Goal: Find specific page/section: Find specific page/section

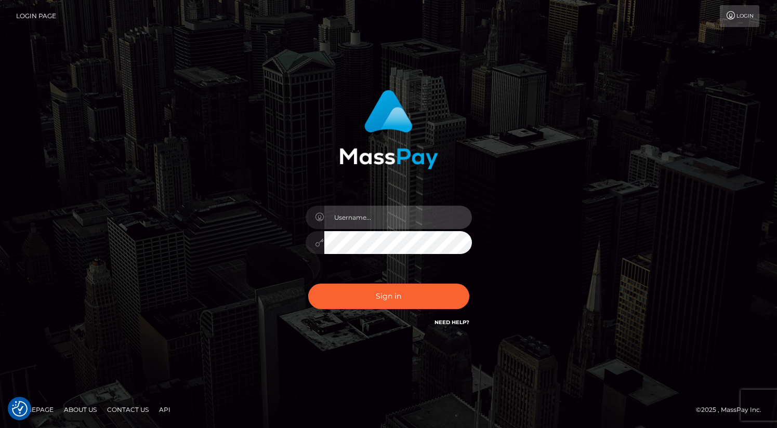
click at [394, 221] on input "text" at bounding box center [398, 217] width 148 height 23
type input "oli.fanvue"
click at [413, 220] on input "text" at bounding box center [398, 217] width 148 height 23
type input "oli.fanvue"
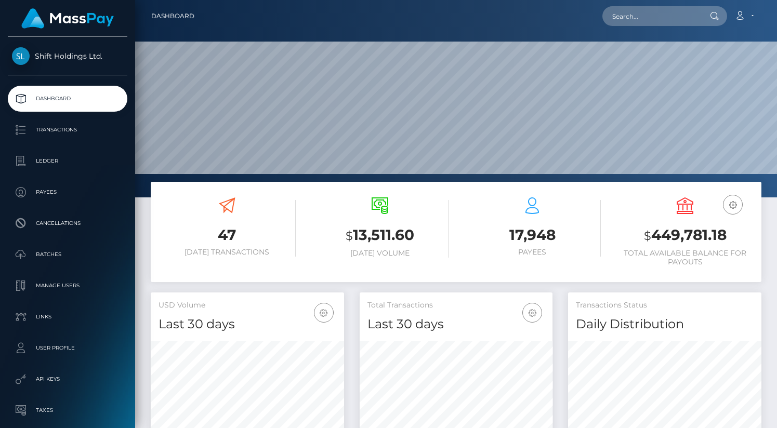
scroll to position [184, 193]
click at [635, 24] on input "text" at bounding box center [652, 16] width 98 height 20
paste input "olivierpagano98@gmail.com"
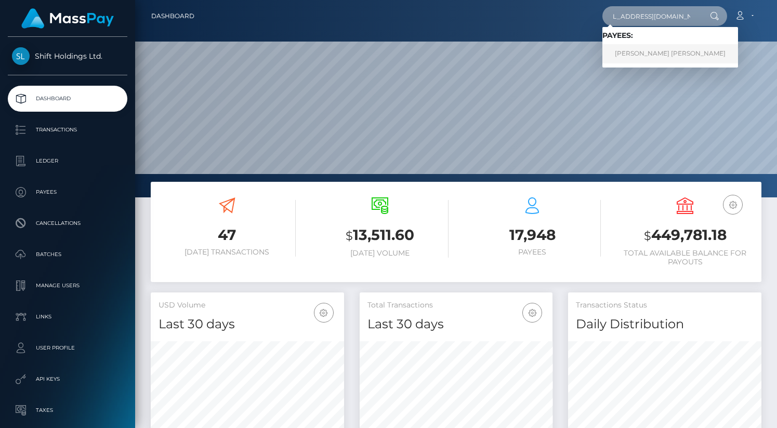
type input "olivierpagano98@gmail.com"
click at [646, 46] on link "OLIVIER GIORGIO PAGANO" at bounding box center [671, 53] width 136 height 19
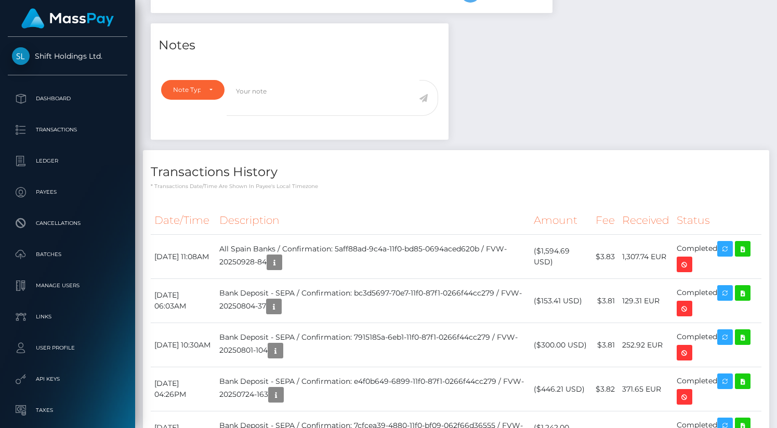
scroll to position [320, 0]
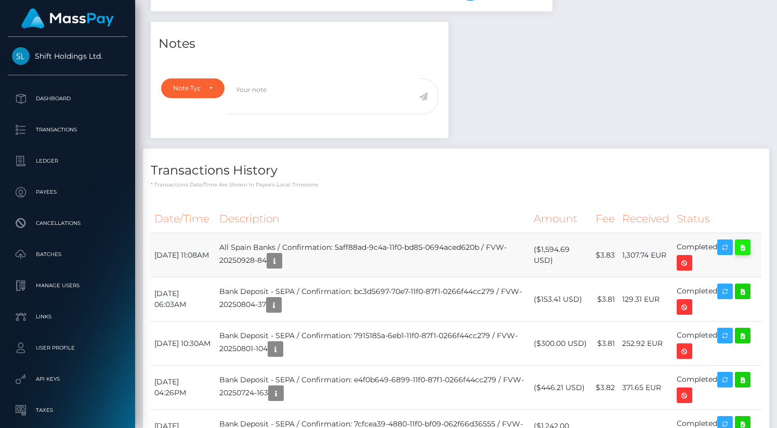
click at [745, 254] on icon at bounding box center [743, 247] width 12 height 13
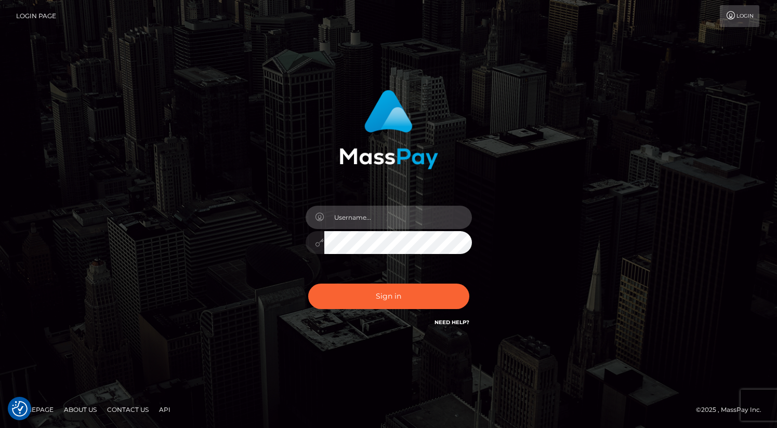
click at [410, 212] on input "text" at bounding box center [398, 217] width 148 height 23
type input "oli.fanvue"
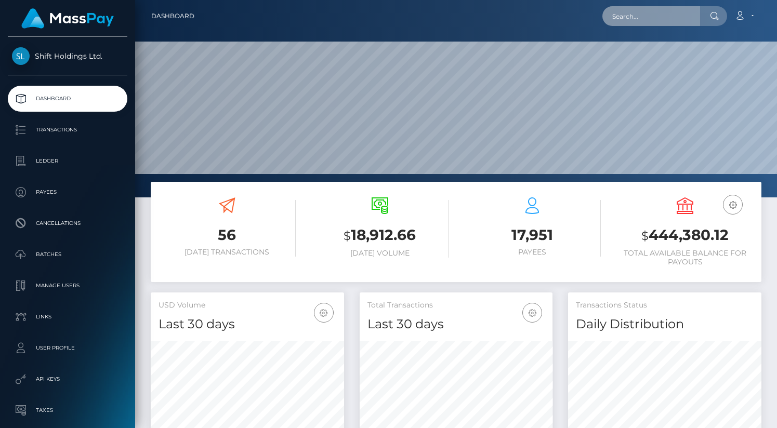
scroll to position [184, 193]
click at [644, 21] on input "text" at bounding box center [652, 16] width 98 height 20
paste input "quadebethr@gmail.com"
type input "quadebethr@gmail.com"
